Goal: Transaction & Acquisition: Purchase product/service

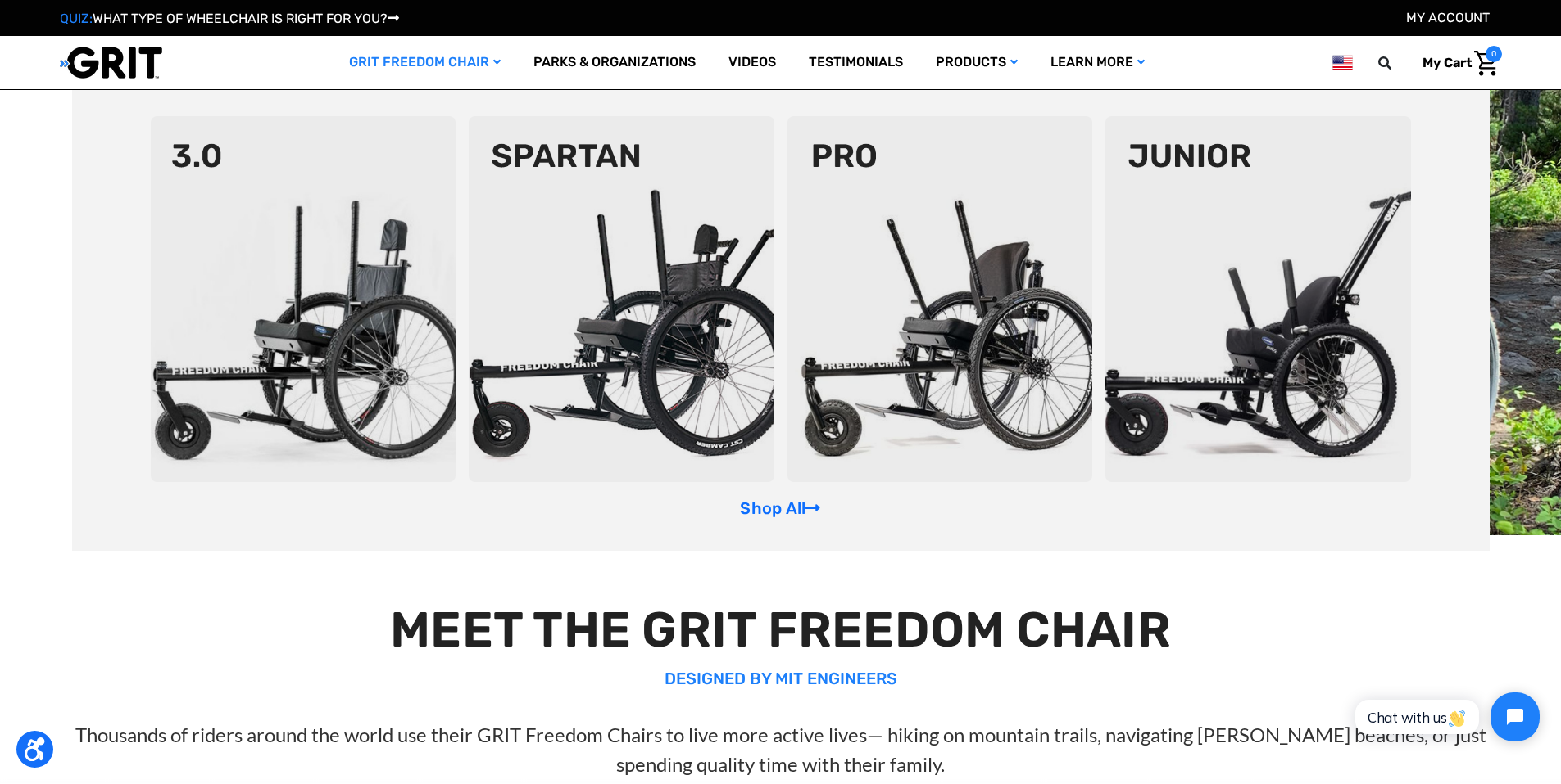
click at [444, 67] on link "GRIT Freedom Chair" at bounding box center [424, 62] width 185 height 53
click at [300, 307] on img at bounding box center [303, 299] width 305 height 366
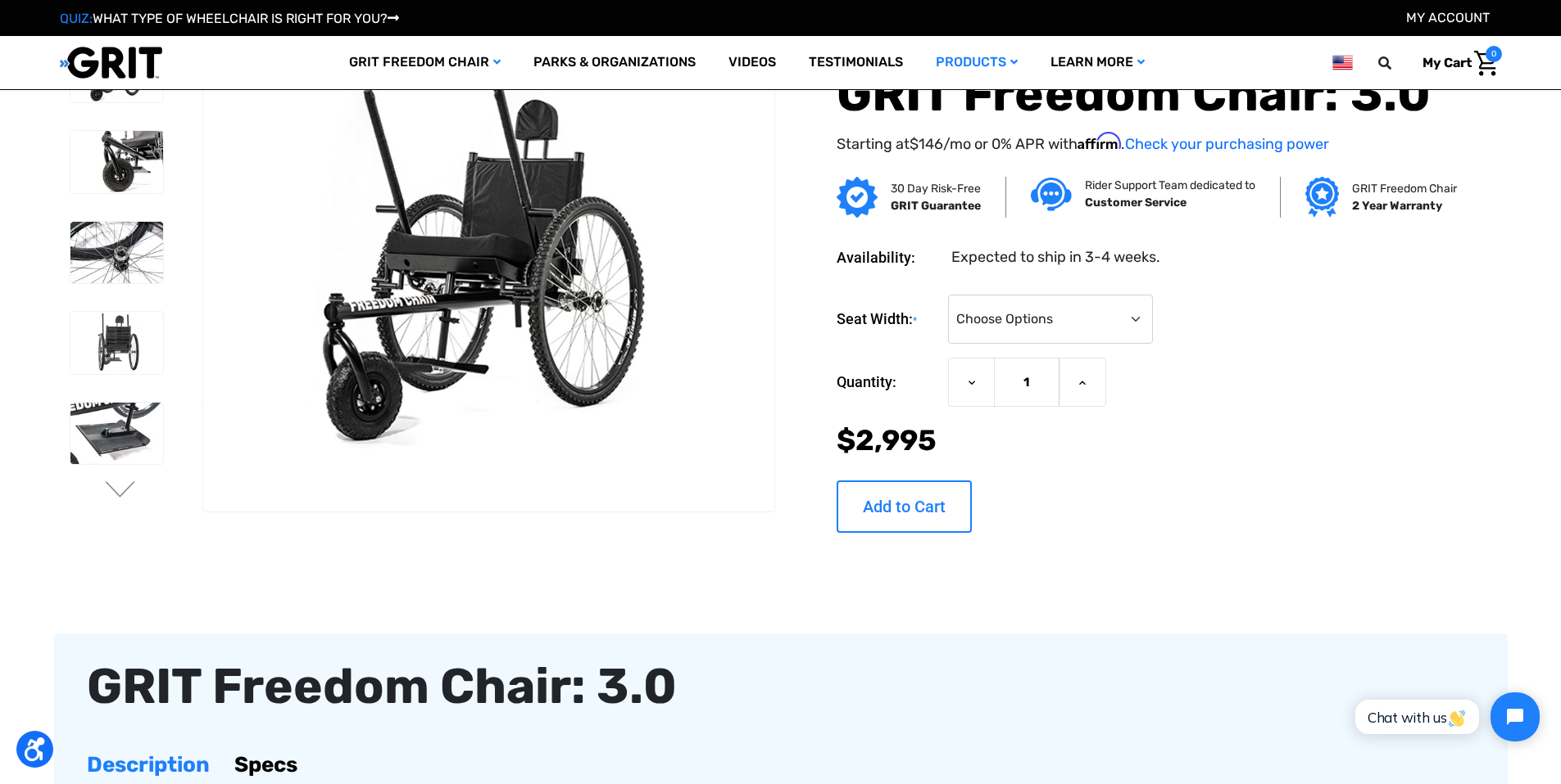
scroll to position [141, 0]
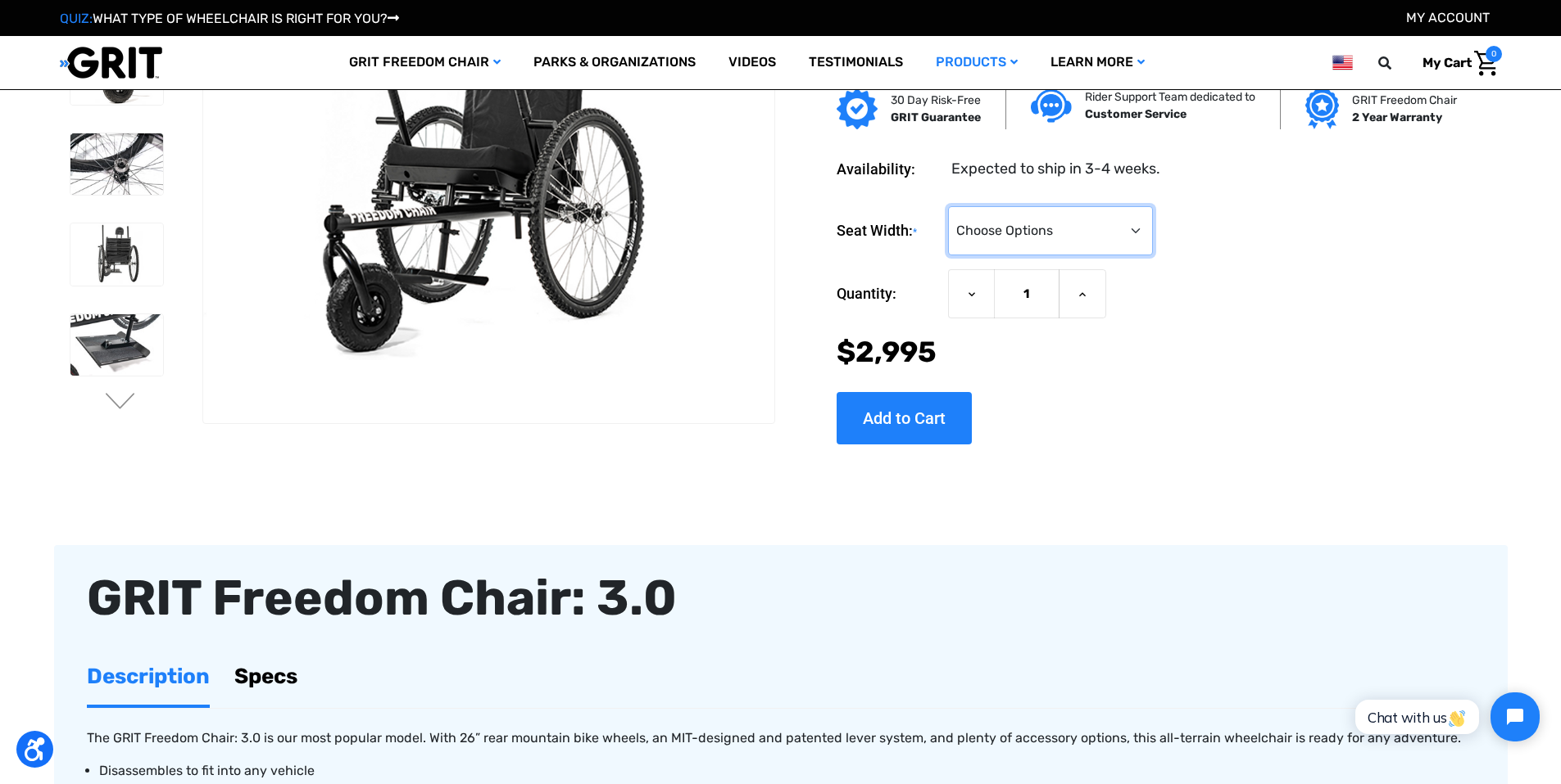
click at [1059, 228] on select "Choose Options 16" 18" 20"" at bounding box center [1050, 230] width 205 height 49
select select "325"
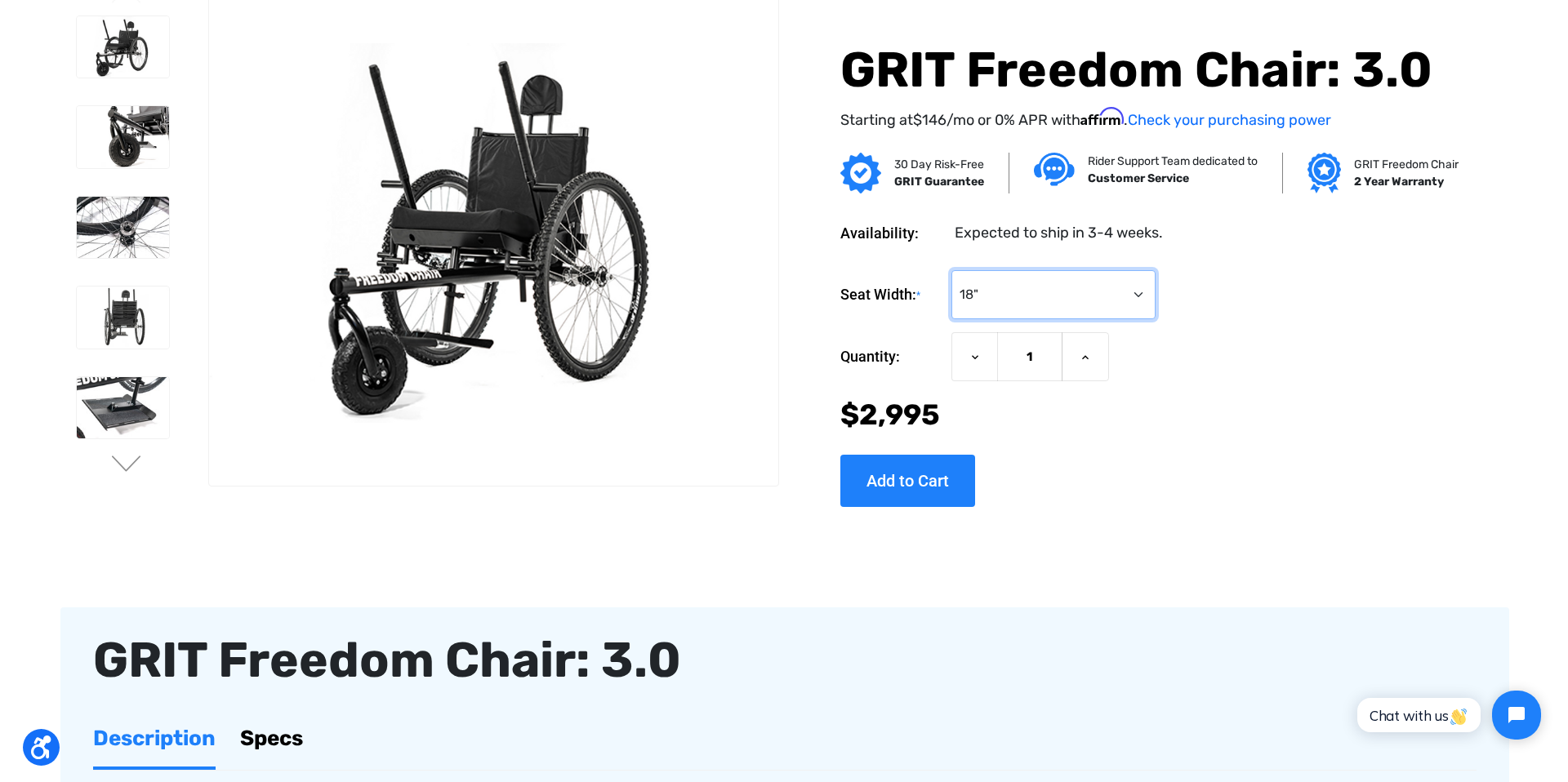
scroll to position [0, 0]
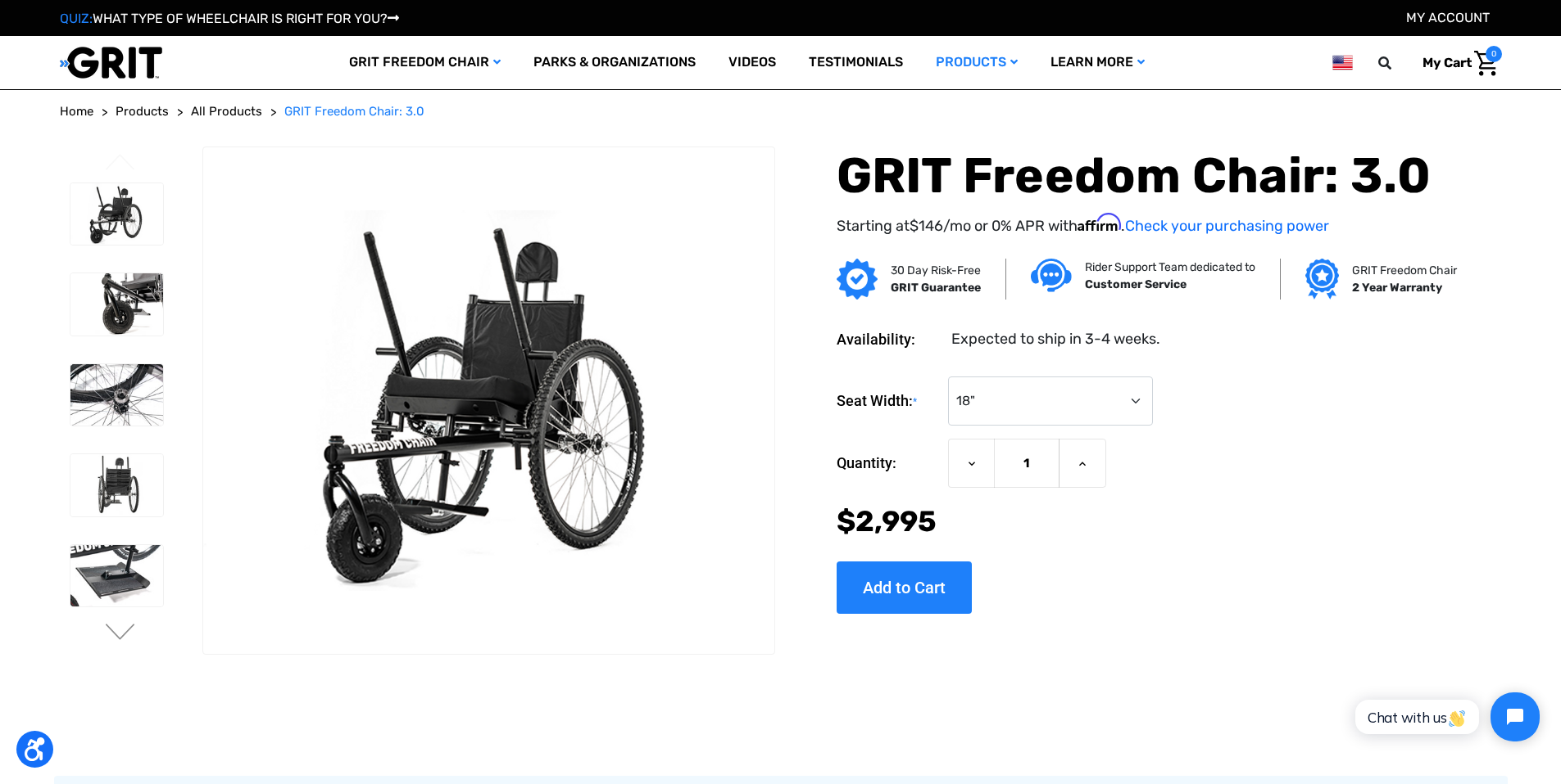
click at [1469, 71] on link "My Cart 0" at bounding box center [1456, 63] width 92 height 34
click at [919, 588] on input "Add to Cart" at bounding box center [903, 588] width 135 height 53
type input "Add to Cart"
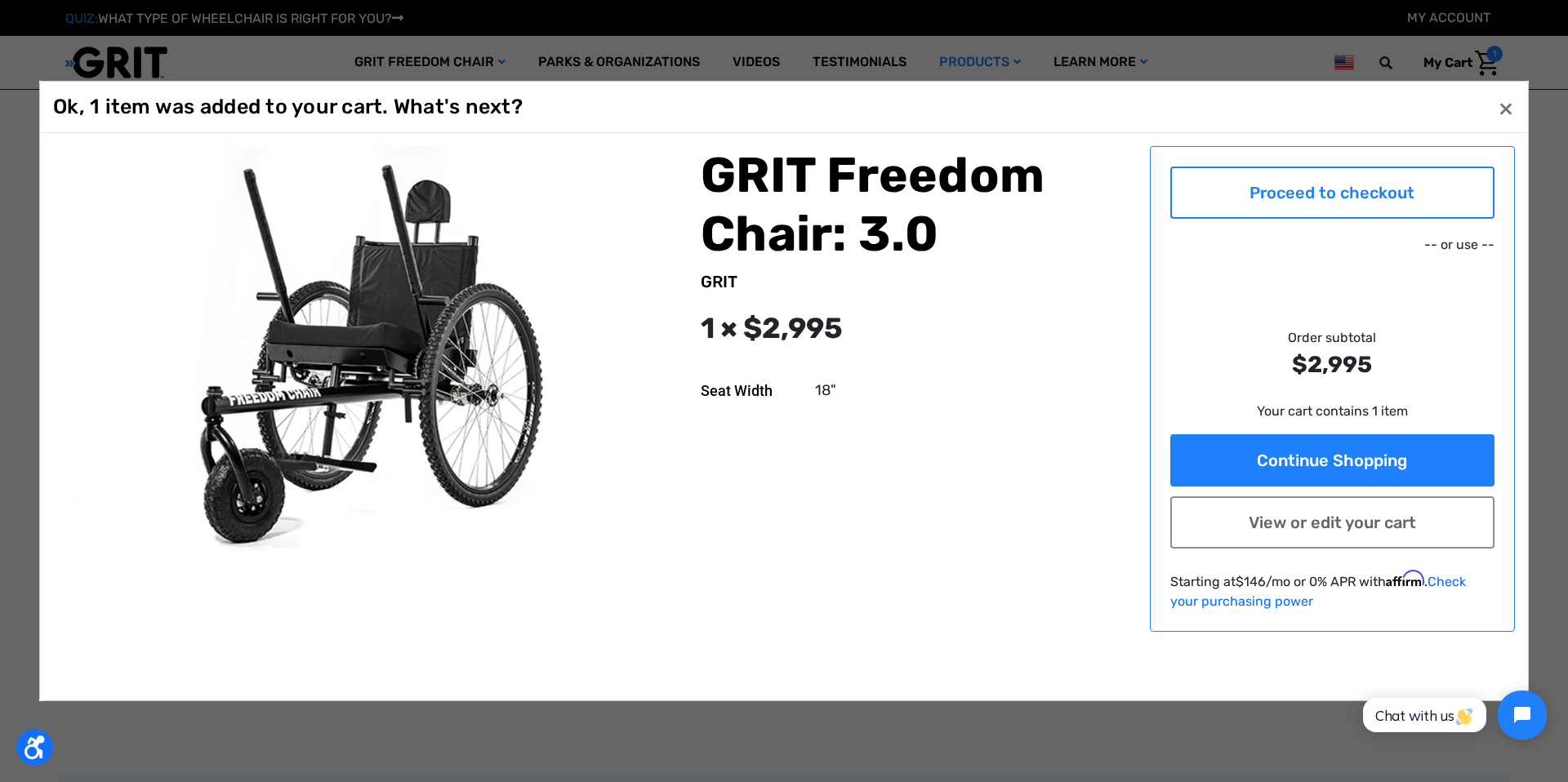
click at [1351, 189] on link "Proceed to checkout" at bounding box center [1332, 192] width 325 height 53
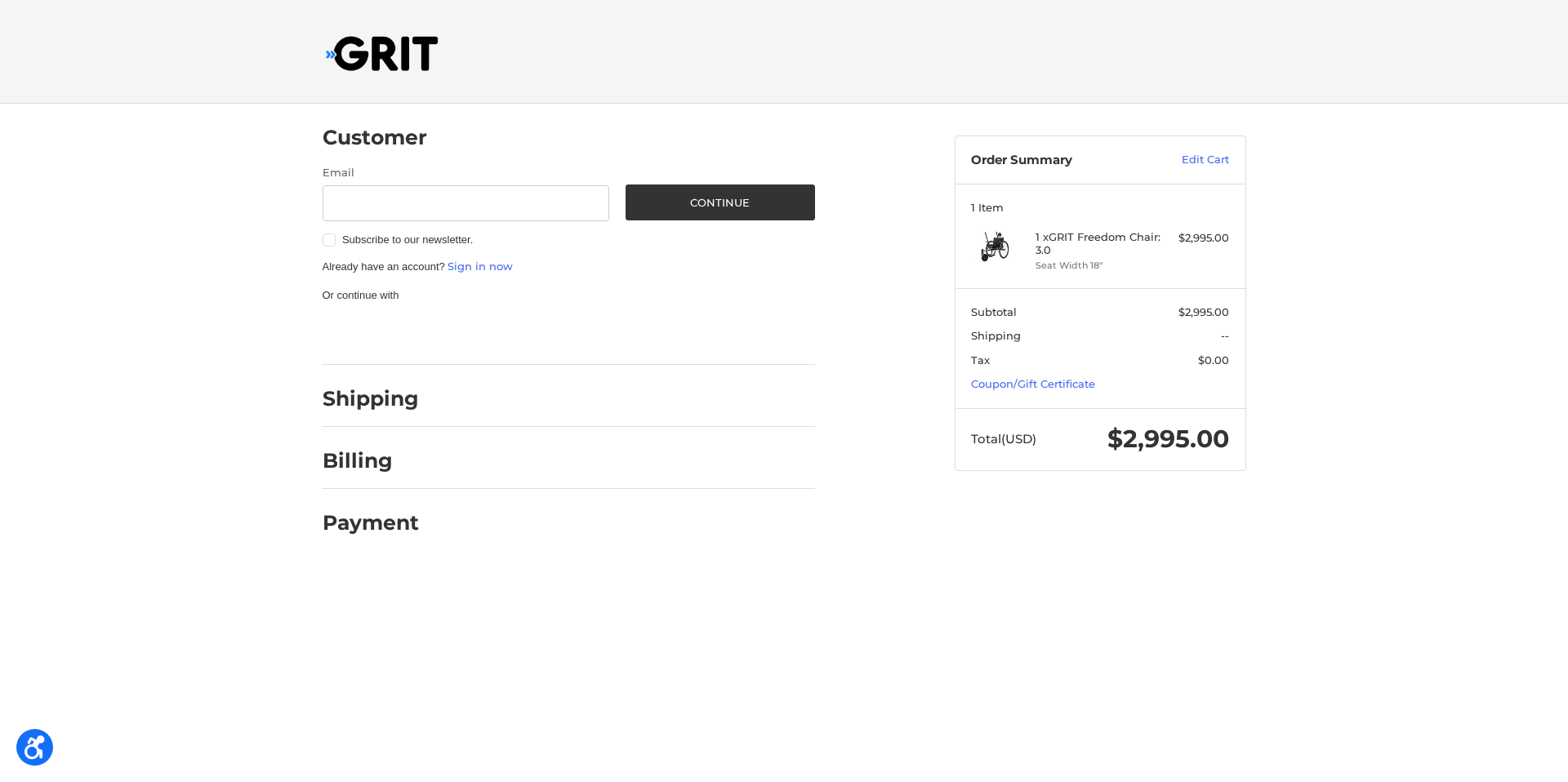
click at [647, 400] on div at bounding box center [625, 403] width 381 height 21
